Goal: Task Accomplishment & Management: Complete application form

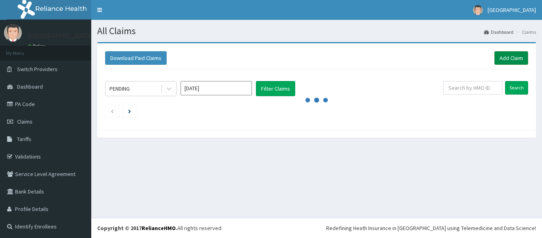
click at [505, 60] on link "Add Claim" at bounding box center [511, 57] width 34 height 13
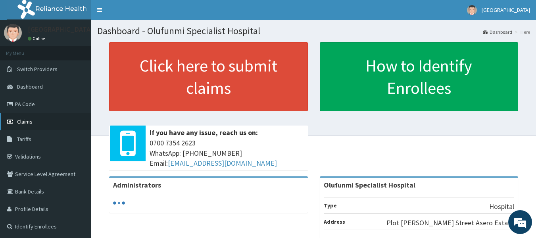
click at [25, 119] on span "Claims" at bounding box center [24, 121] width 15 height 7
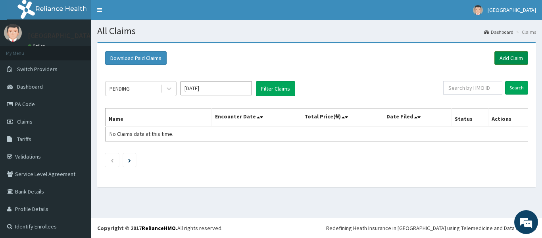
click at [494, 63] on link "Add Claim" at bounding box center [511, 57] width 34 height 13
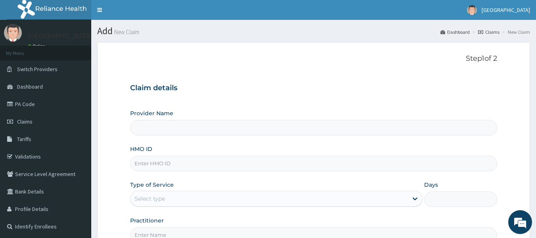
click at [277, 122] on input "Provider Name" at bounding box center [313, 127] width 367 height 15
type input "Olufunmi Specialist Hospital"
click at [269, 165] on input "HMO ID" at bounding box center [313, 162] width 367 height 15
type input "SWF/10130/A"
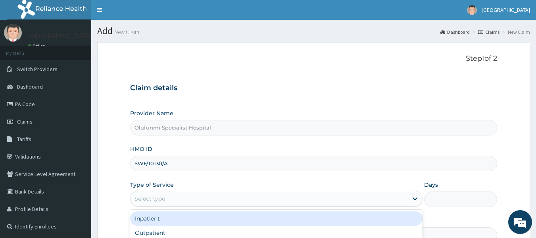
click at [198, 202] on div "Select type" at bounding box center [268, 198] width 277 height 13
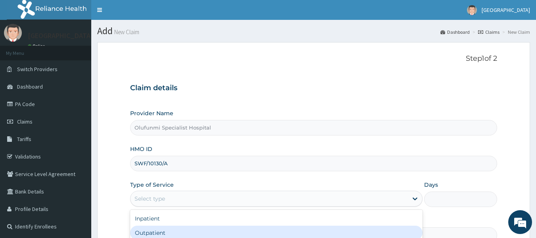
click at [201, 227] on div "Outpatient" at bounding box center [276, 232] width 292 height 14
type input "1"
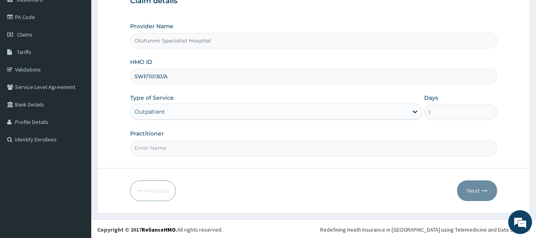
scroll to position [88, 0]
click at [343, 149] on input "Practitioner" at bounding box center [313, 146] width 367 height 15
type input "DR (MRS) ERINOSO"
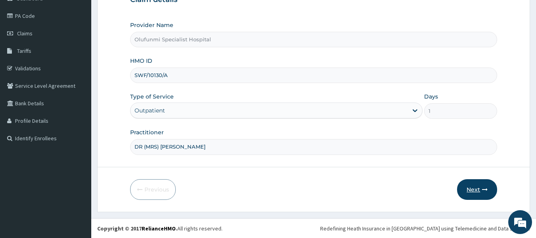
click at [476, 186] on button "Next" at bounding box center [477, 189] width 40 height 21
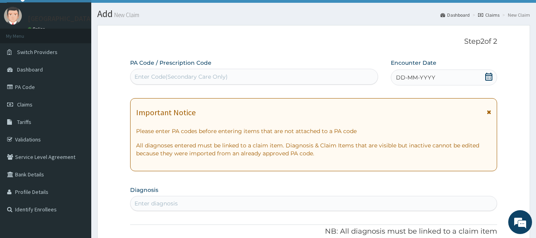
scroll to position [0, 0]
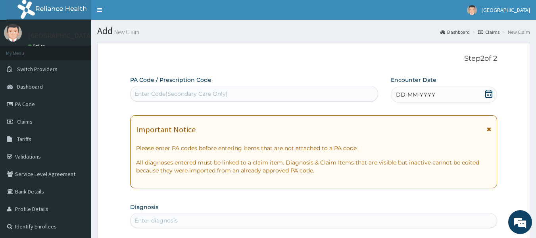
click at [490, 92] on icon at bounding box center [488, 94] width 7 height 8
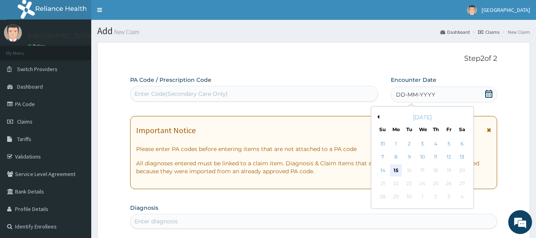
click at [395, 167] on div "15" at bounding box center [396, 170] width 12 height 12
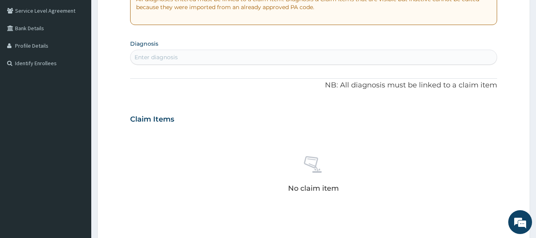
scroll to position [165, 0]
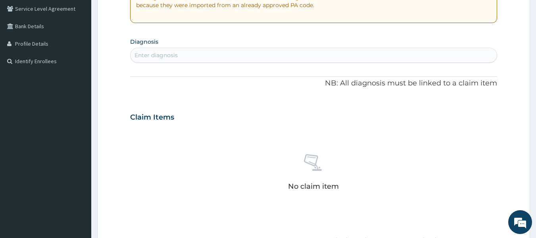
click at [375, 59] on div "Enter diagnosis" at bounding box center [313, 55] width 366 height 13
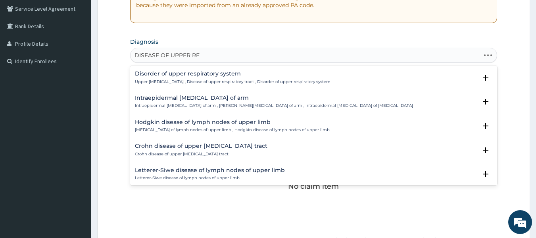
type input "DISEASE OF UPPER RES"
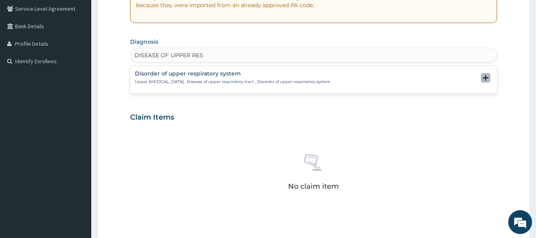
click at [483, 77] on icon "open select status" at bounding box center [486, 78] width 6 height 6
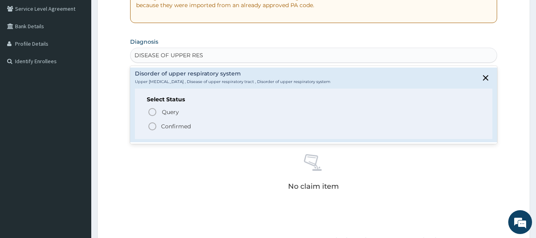
click at [266, 123] on span "Confirmed" at bounding box center [313, 126] width 333 height 10
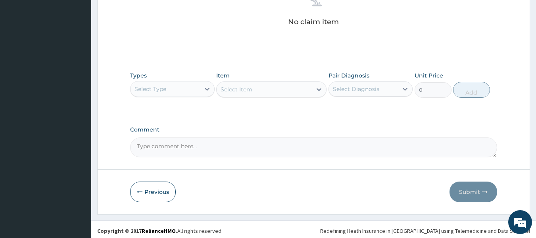
scroll to position [333, 0]
click at [152, 89] on div "Select Type" at bounding box center [150, 88] width 32 height 8
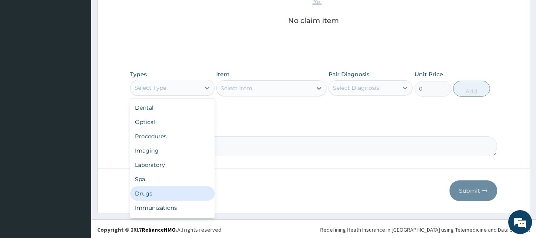
click at [180, 197] on div "Drugs" at bounding box center [172, 193] width 84 height 14
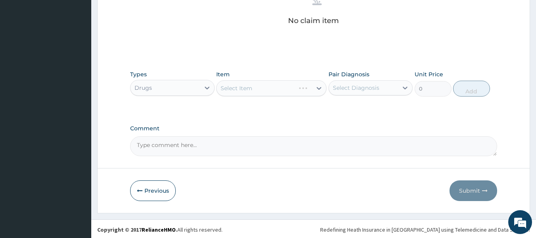
click at [271, 84] on div "Select Item" at bounding box center [271, 88] width 110 height 16
click at [271, 87] on div "Select Item" at bounding box center [271, 88] width 110 height 16
click at [271, 87] on div "Select Item" at bounding box center [255, 88] width 79 height 13
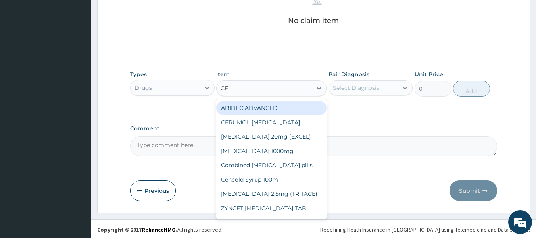
type input "CEFT"
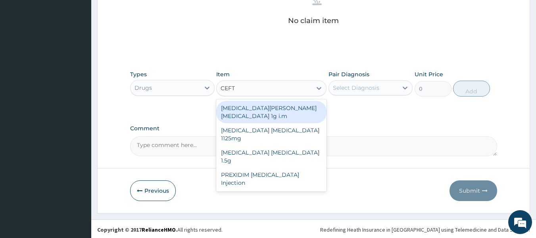
click at [312, 107] on div "ROCEPHIN CEFTRIAXONE 1g i.m" at bounding box center [271, 112] width 110 height 22
type input "8277.5"
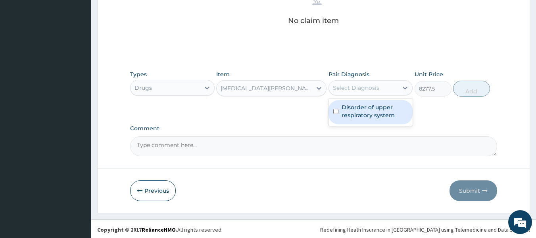
click at [379, 91] on div "Select Diagnosis" at bounding box center [363, 87] width 69 height 13
click at [379, 114] on label "Disorder of upper respiratory system" at bounding box center [374, 111] width 67 height 16
checkbox input "true"
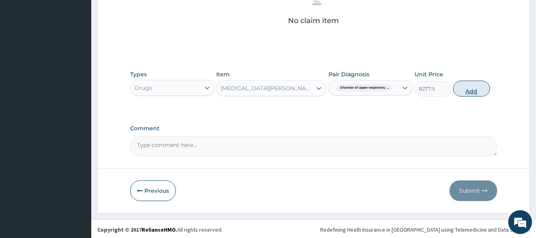
click at [470, 92] on button "Add" at bounding box center [471, 88] width 37 height 16
type input "0"
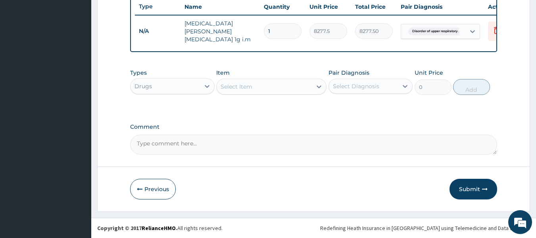
click at [264, 89] on div "Select Item" at bounding box center [263, 86] width 95 height 13
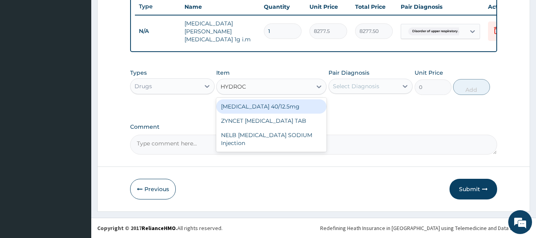
type input "HYDROCO"
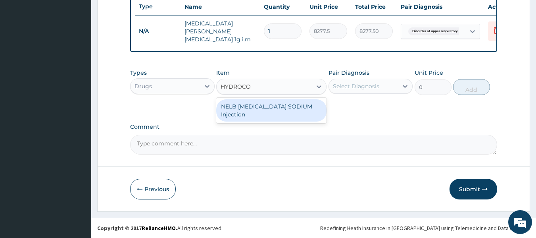
click at [269, 100] on div "NELB HYDROCORTISONE SODIUM Injection" at bounding box center [271, 110] width 110 height 22
type input "591.25"
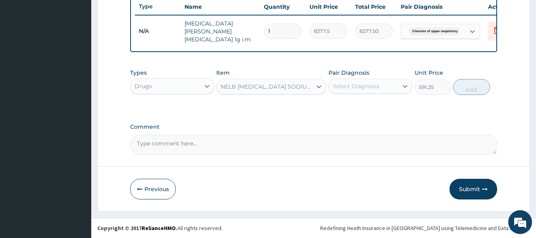
click at [352, 92] on div "Select Diagnosis" at bounding box center [363, 86] width 69 height 13
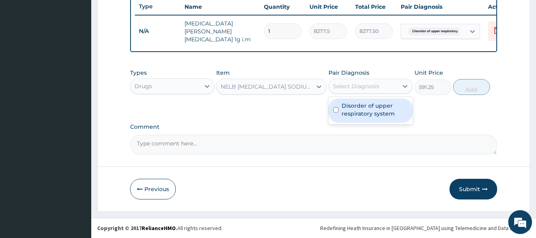
click at [355, 107] on label "Disorder of upper respiratory system" at bounding box center [374, 110] width 67 height 16
checkbox input "true"
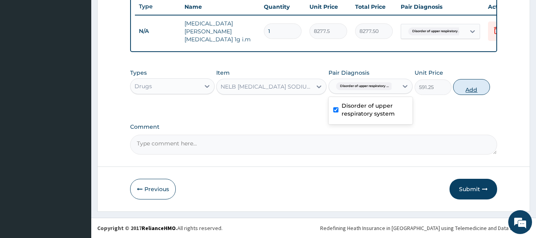
click at [472, 89] on button "Add" at bounding box center [471, 87] width 37 height 16
type input "0"
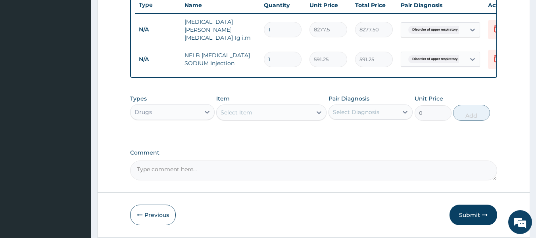
type input "0.00"
type input "2"
type input "1182.50"
type input "2"
click at [260, 119] on div "Select Item" at bounding box center [263, 112] width 95 height 13
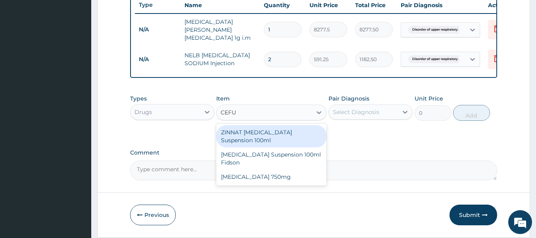
type input "CEFUR"
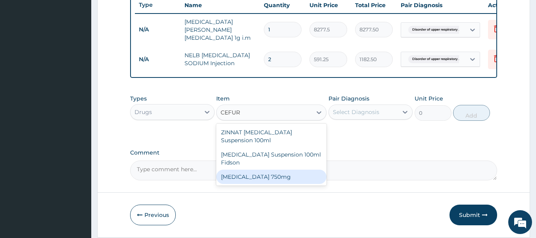
click at [305, 177] on div "Cefuroxime 750mg" at bounding box center [271, 176] width 110 height 14
type input "1773.75"
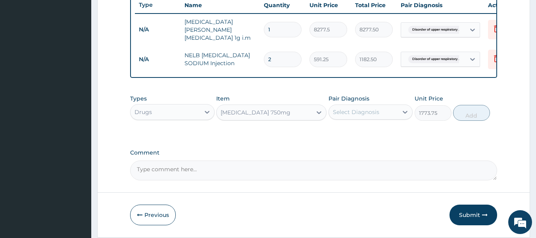
click at [280, 113] on div "Cefuroxime 750mg" at bounding box center [263, 112] width 95 height 13
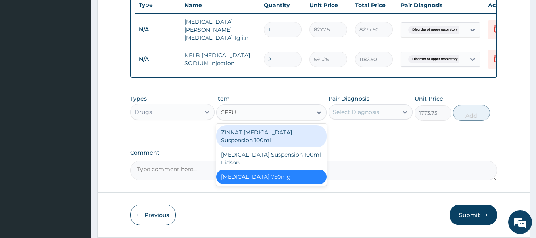
scroll to position [0, 0]
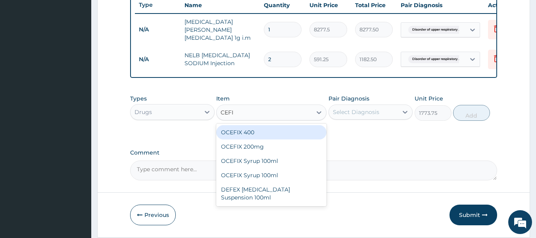
type input "CEFI"
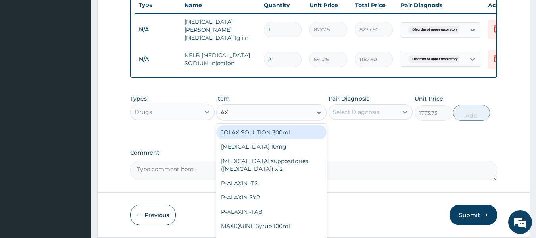
type input "AX"
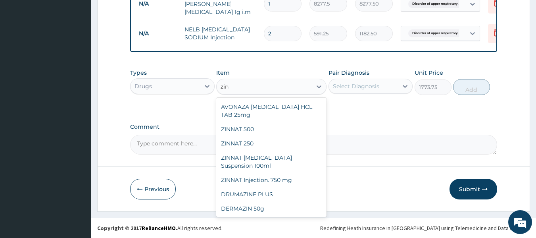
scroll to position [160, 0]
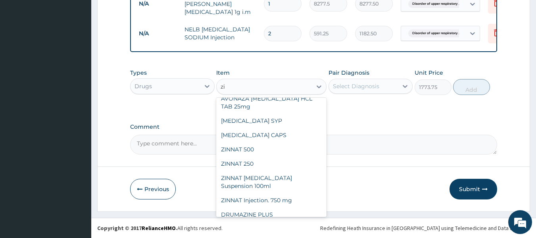
type input "z"
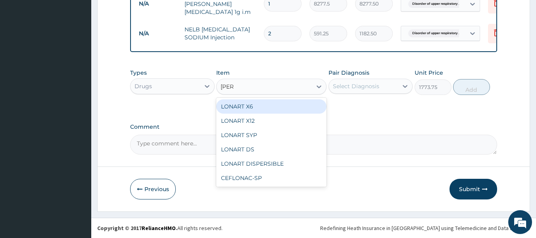
scroll to position [0, 0]
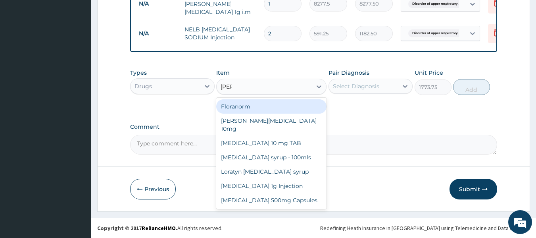
type input "lorat"
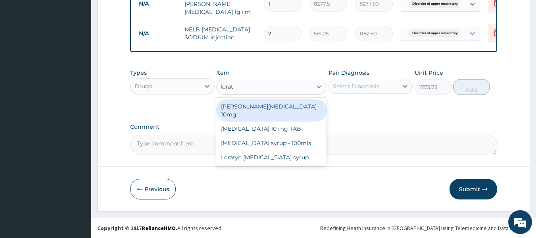
click at [286, 109] on div "Loratyn Loratadine 10mg" at bounding box center [271, 110] width 110 height 22
type input "88.6875"
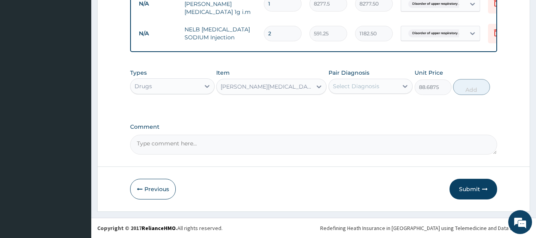
click at [345, 88] on div "Select Diagnosis" at bounding box center [356, 86] width 46 height 8
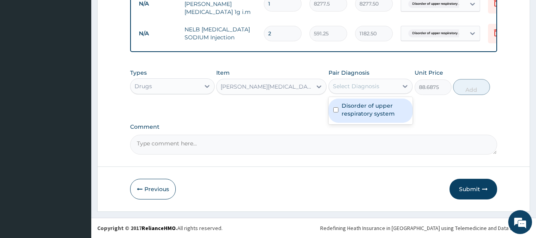
click at [350, 106] on label "Disorder of upper respiratory system" at bounding box center [374, 110] width 67 height 16
checkbox input "true"
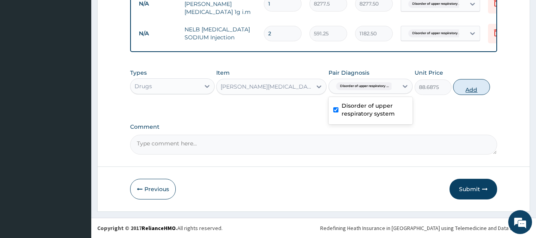
click at [469, 86] on button "Add" at bounding box center [471, 87] width 37 height 16
type input "0"
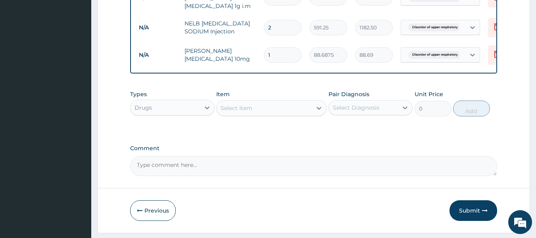
click at [285, 113] on div "Select Item" at bounding box center [263, 108] width 95 height 13
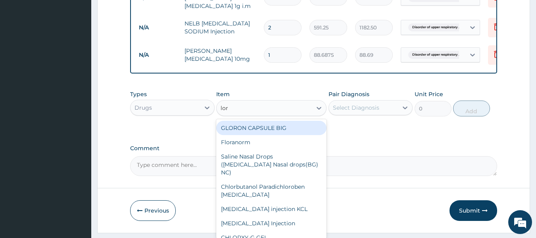
type input "lora"
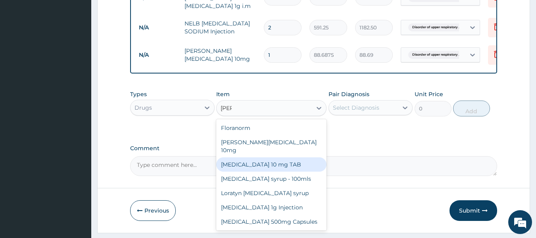
click at [274, 161] on div "LORATADINE 10 mg TAB" at bounding box center [271, 164] width 110 height 14
type input "59.125"
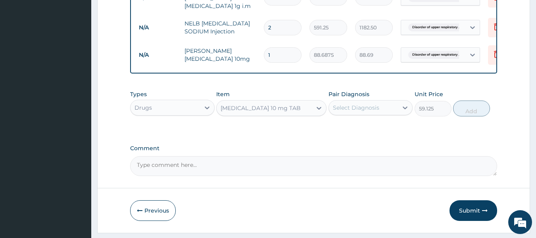
type input "0"
click at [282, 56] on input "1" at bounding box center [283, 54] width 38 height 15
type input "10"
type input "886.88"
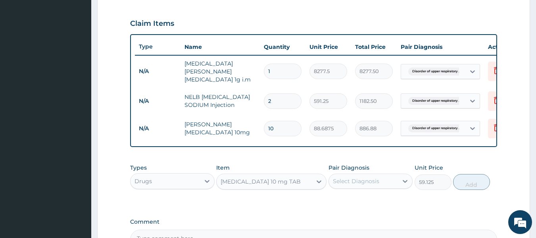
scroll to position [264, 0]
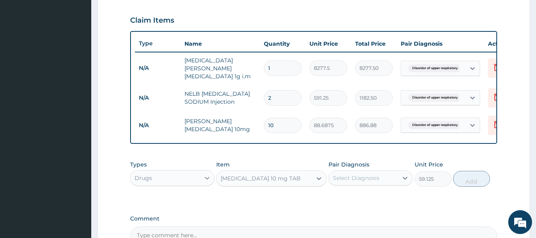
type input "10"
click at [207, 180] on icon at bounding box center [207, 178] width 8 height 8
click at [302, 184] on div "LORATADINE 10 mg TAB" at bounding box center [263, 178] width 95 height 13
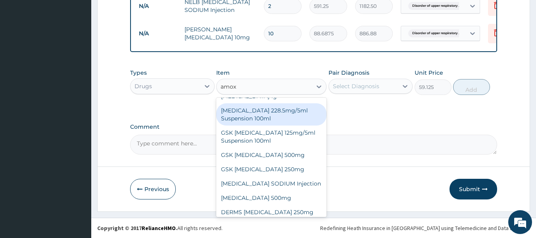
scroll to position [14, 0]
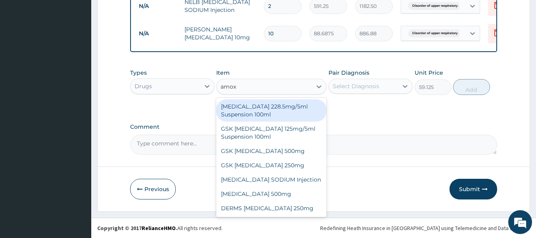
type input "amo"
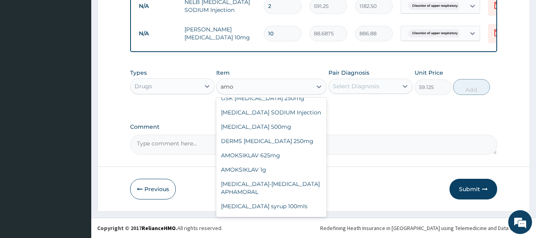
scroll to position [188, 0]
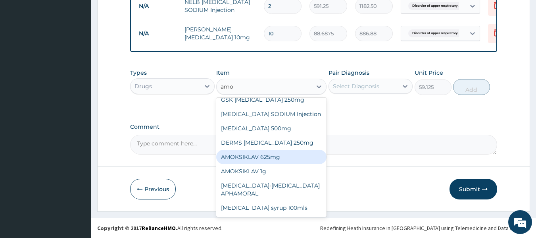
click at [297, 151] on div "AMOKSIKLAV 625mg" at bounding box center [271, 156] width 110 height 14
type input "650.375"
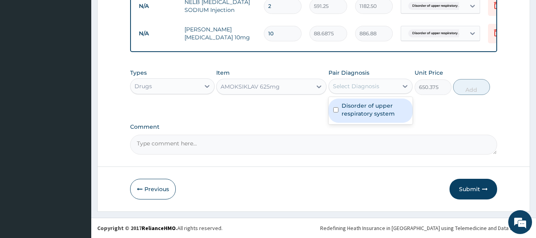
click at [350, 91] on div "Select Diagnosis" at bounding box center [363, 86] width 69 height 13
click at [354, 112] on label "Disorder of upper respiratory system" at bounding box center [374, 110] width 67 height 16
checkbox input "true"
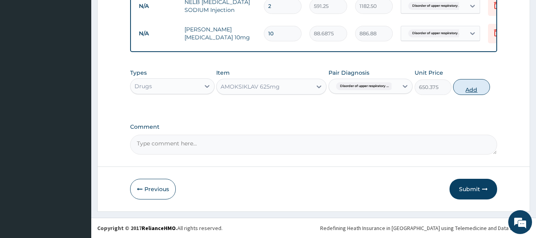
click at [466, 87] on button "Add" at bounding box center [471, 87] width 37 height 16
type input "0"
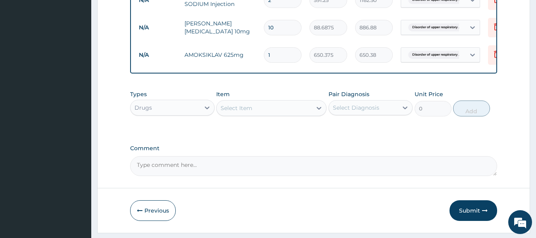
click at [264, 107] on div "Select Item" at bounding box center [271, 108] width 110 height 16
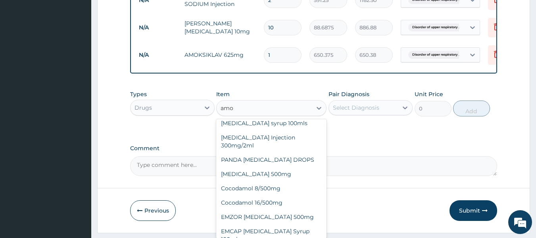
scroll to position [303, 0]
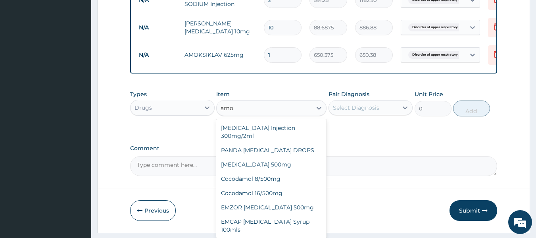
type input "amo"
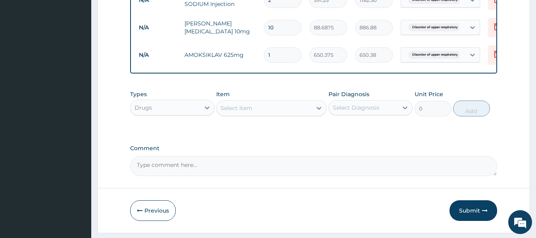
click at [282, 54] on input "1" at bounding box center [283, 54] width 38 height 15
type input "10"
type input "6503.75"
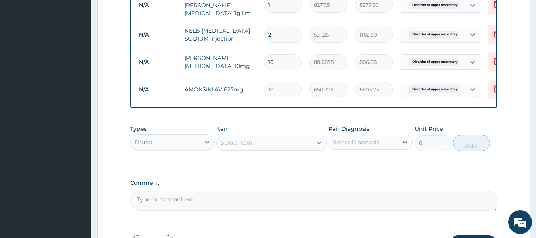
scroll to position [337, 0]
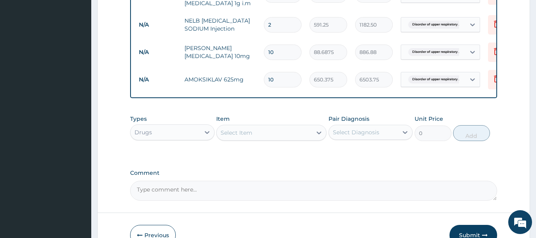
type input "10"
click at [198, 138] on div "Drugs" at bounding box center [164, 132] width 69 height 13
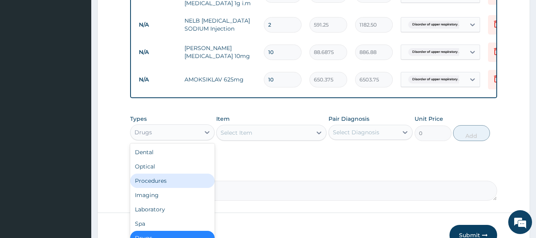
click at [190, 184] on div "Procedures" at bounding box center [172, 180] width 84 height 14
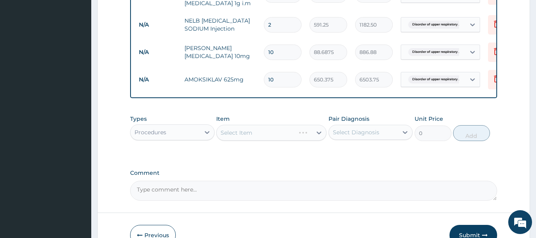
click at [252, 140] on div "Select Item" at bounding box center [271, 133] width 110 height 16
click at [249, 136] on div "Select Item" at bounding box center [271, 133] width 110 height 16
click at [249, 136] on div "Select Item" at bounding box center [236, 132] width 32 height 8
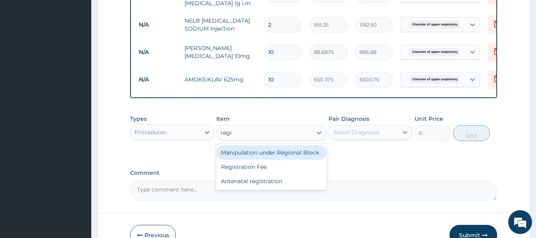
type input "regis"
click at [252, 158] on div "Registration Fee" at bounding box center [271, 152] width 110 height 14
type input "2150"
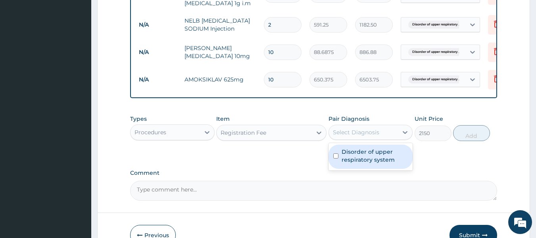
drag, startPoint x: 375, startPoint y: 134, endPoint x: 368, endPoint y: 157, distance: 24.1
click at [368, 140] on div "option Disorder of upper respiratory system, selected. option Disorder of upper…" at bounding box center [370, 132] width 84 height 15
click at [372, 157] on label "Disorder of upper respiratory system" at bounding box center [374, 155] width 67 height 16
checkbox input "true"
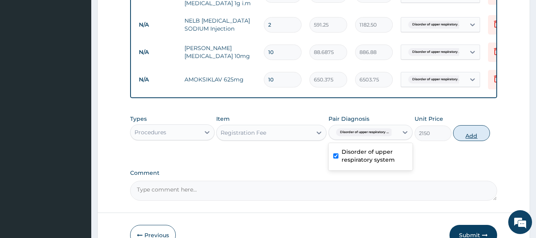
click at [467, 138] on button "Add" at bounding box center [471, 133] width 37 height 16
type input "0"
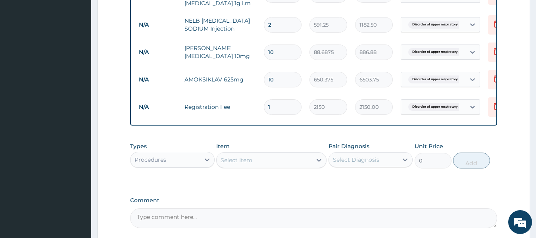
click at [231, 164] on div "Select Item" at bounding box center [236, 160] width 32 height 8
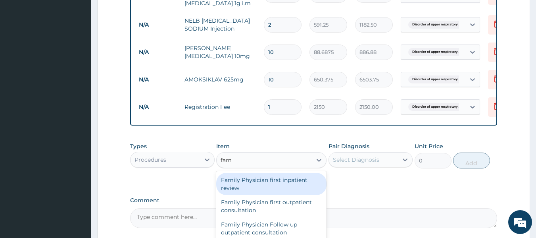
type input "fami"
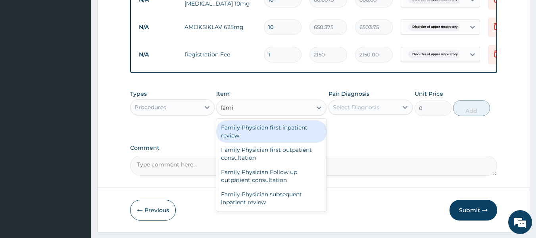
scroll to position [407, 0]
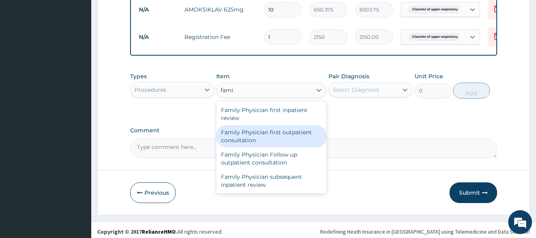
click at [269, 141] on div "Family Physician first outpatient consultation" at bounding box center [271, 136] width 110 height 22
type input "12900"
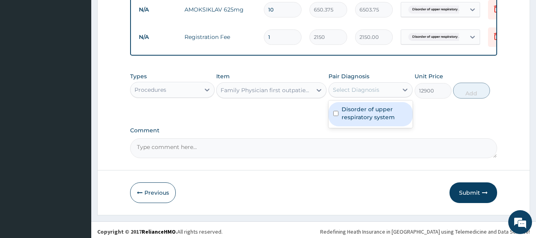
click at [375, 94] on div "Select Diagnosis" at bounding box center [356, 90] width 46 height 8
click at [373, 117] on label "Disorder of upper respiratory system" at bounding box center [374, 113] width 67 height 16
checkbox input "true"
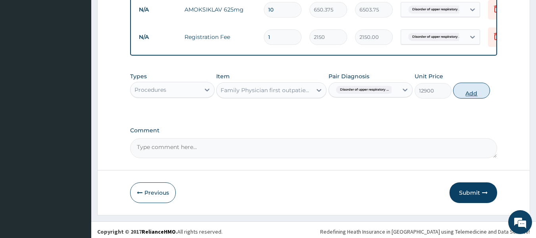
click at [471, 98] on button "Add" at bounding box center [471, 90] width 37 height 16
type input "0"
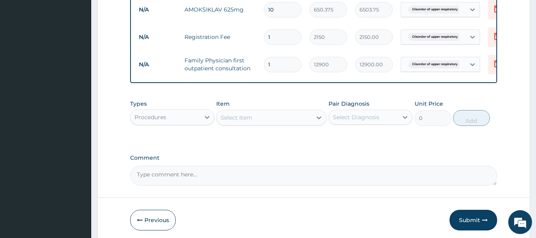
click at [269, 178] on textarea "Comment" at bounding box center [313, 175] width 367 height 20
type textarea "c"
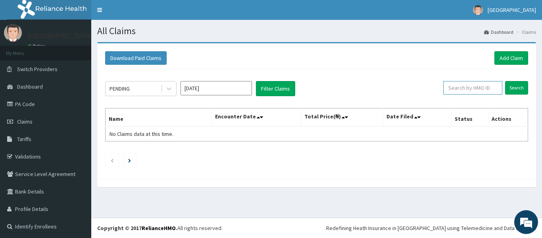
click at [481, 86] on input "text" at bounding box center [472, 87] width 59 height 13
type input "SWF/10130/A"
click at [505, 81] on input "Search" at bounding box center [516, 87] width 23 height 13
